Goal: Complete application form: Complete application form

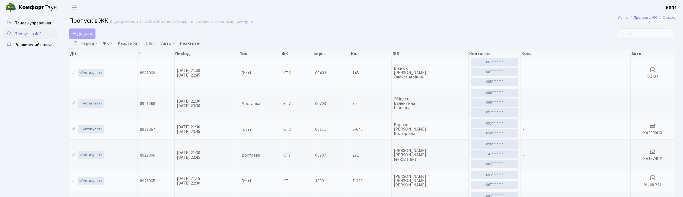
select select "25"
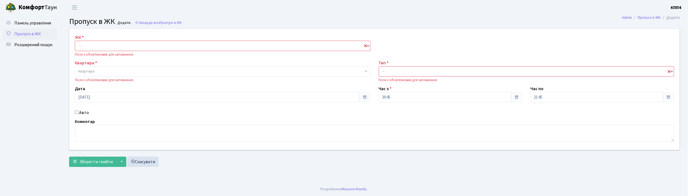
click at [76, 111] on input "Авто" at bounding box center [77, 112] width 4 height 4
checkbox input "true"
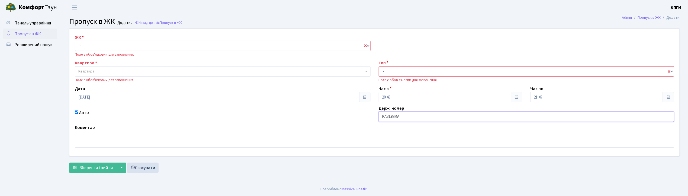
type input "КА8138МА"
click at [86, 43] on select "- КТ, вул. Регенераторна, 4 КТ2, просп. Соборності, 17 КТ3, вул. Березнева, 16 …" at bounding box center [223, 46] width 296 height 10
select select "271"
click at [75, 41] on select "- КТ, вул. Регенераторна, 4 КТ2, просп. Соборності, 17 КТ3, вул. Березнева, 16 …" at bounding box center [223, 46] width 296 height 10
select select
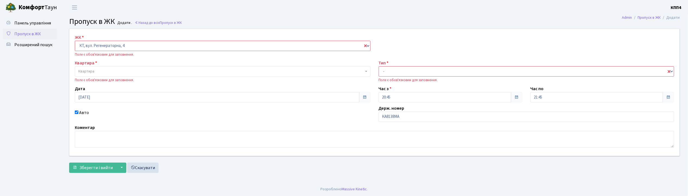
click at [87, 62] on label "Квартира" at bounding box center [86, 63] width 22 height 7
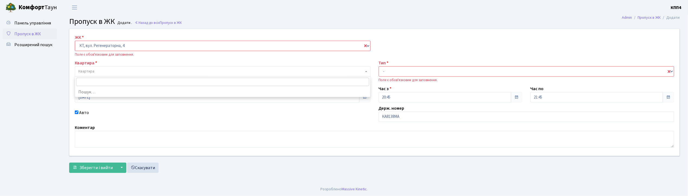
click at [80, 72] on span "Квартира" at bounding box center [86, 71] width 16 height 5
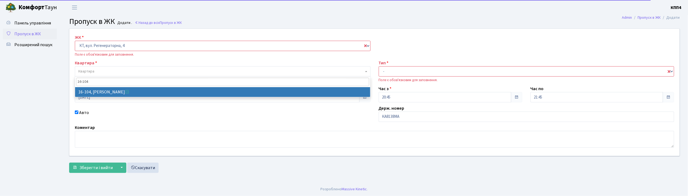
type input "16-104"
select select "8665"
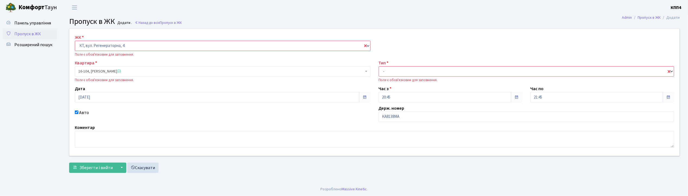
click at [390, 73] on select "- Доставка Таксі Гості Сервіс" at bounding box center [527, 71] width 296 height 10
select select "2"
click at [379, 66] on select "- Доставка Таксі Гості Сервіс" at bounding box center [527, 71] width 296 height 10
click at [95, 169] on span "Зберегти і вийти" at bounding box center [95, 168] width 33 height 6
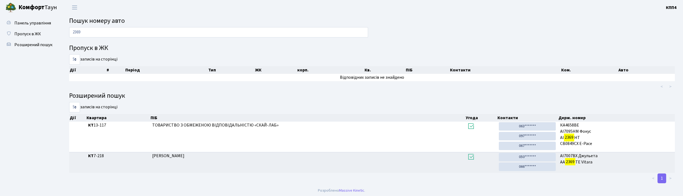
scroll to position [1, 0]
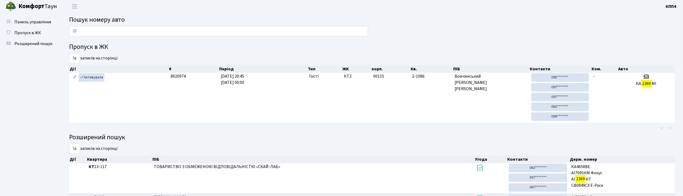
type input "2"
